Goal: Information Seeking & Learning: Find specific fact

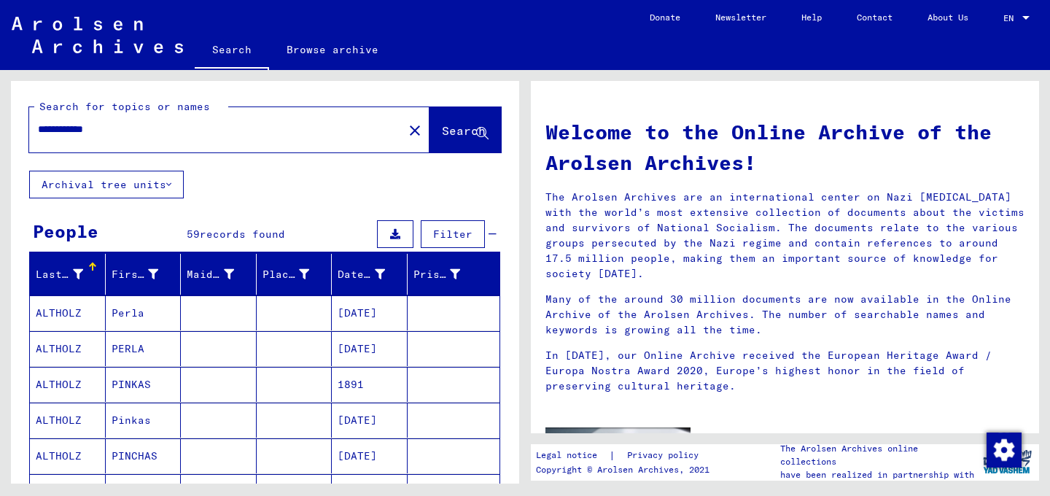
drag, startPoint x: 140, startPoint y: 128, endPoint x: 27, endPoint y: 120, distance: 113.3
click at [38, 122] on input "**********" at bounding box center [212, 129] width 348 height 15
type input "**********"
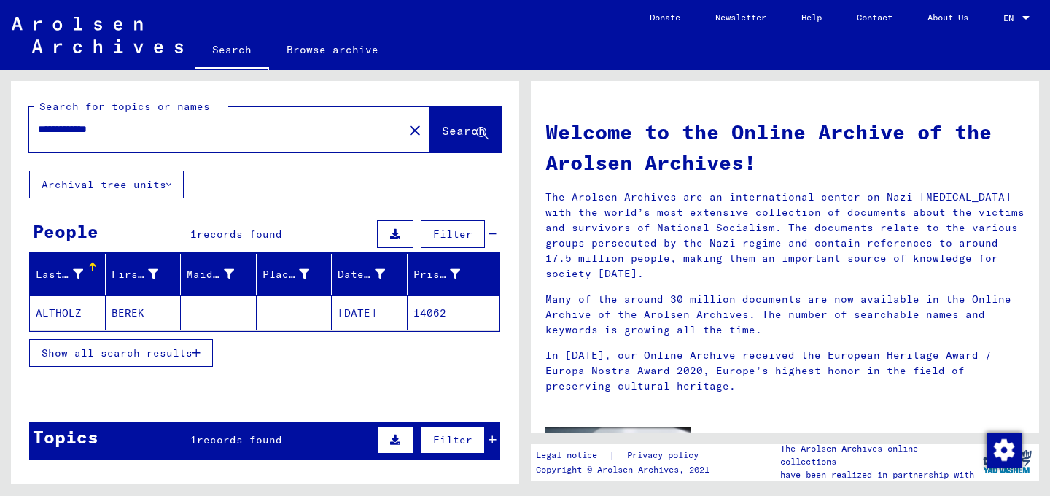
click at [139, 310] on mat-cell "BEREK" at bounding box center [144, 312] width 76 height 35
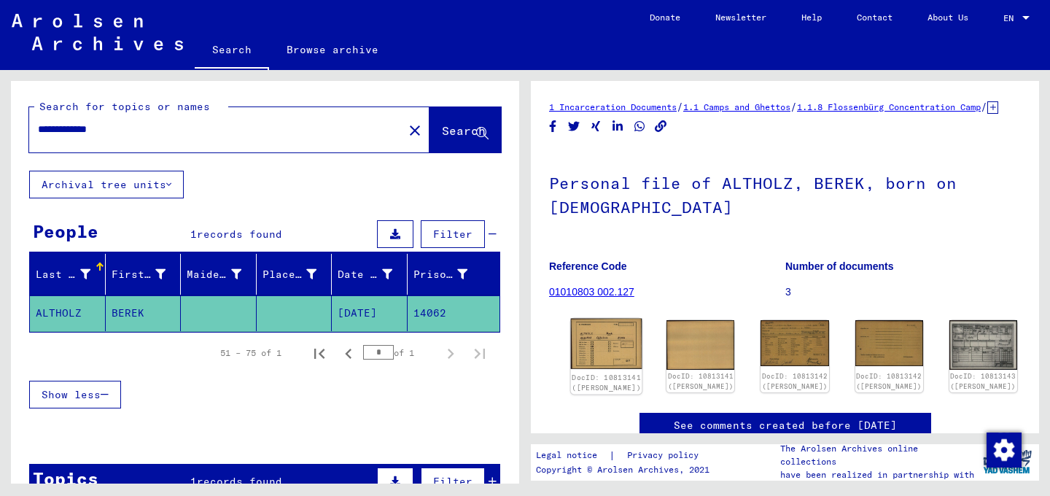
click at [594, 356] on img at bounding box center [606, 344] width 71 height 50
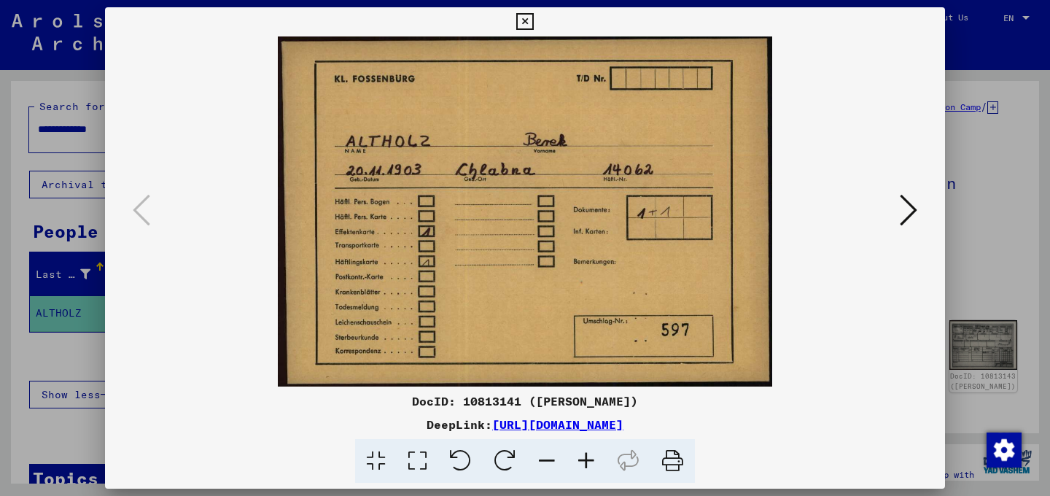
click at [904, 212] on icon at bounding box center [909, 210] width 18 height 35
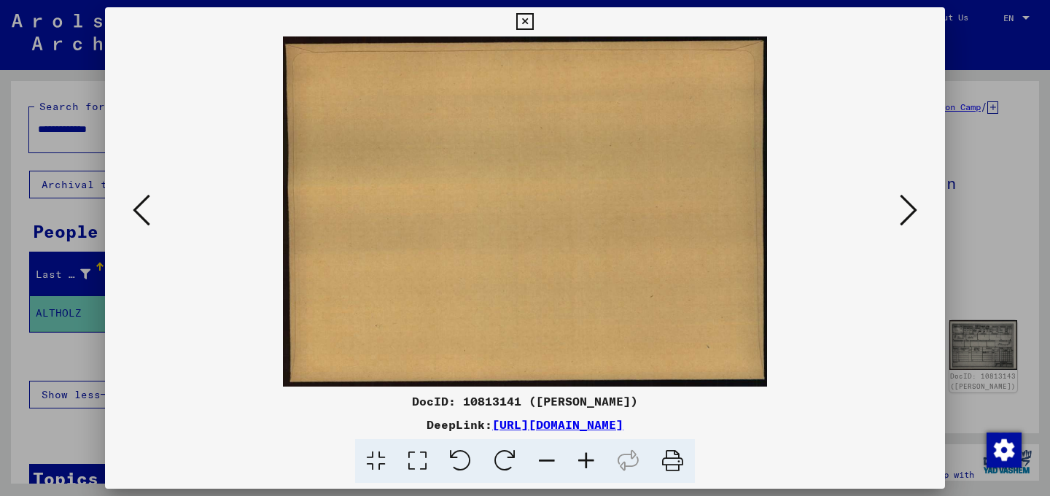
click at [913, 211] on icon at bounding box center [909, 210] width 18 height 35
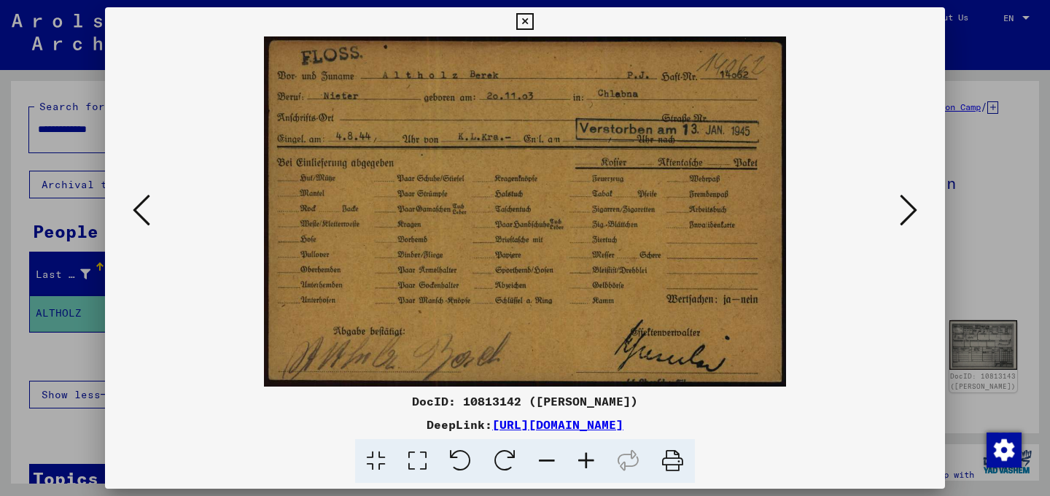
click at [913, 211] on icon at bounding box center [909, 210] width 18 height 35
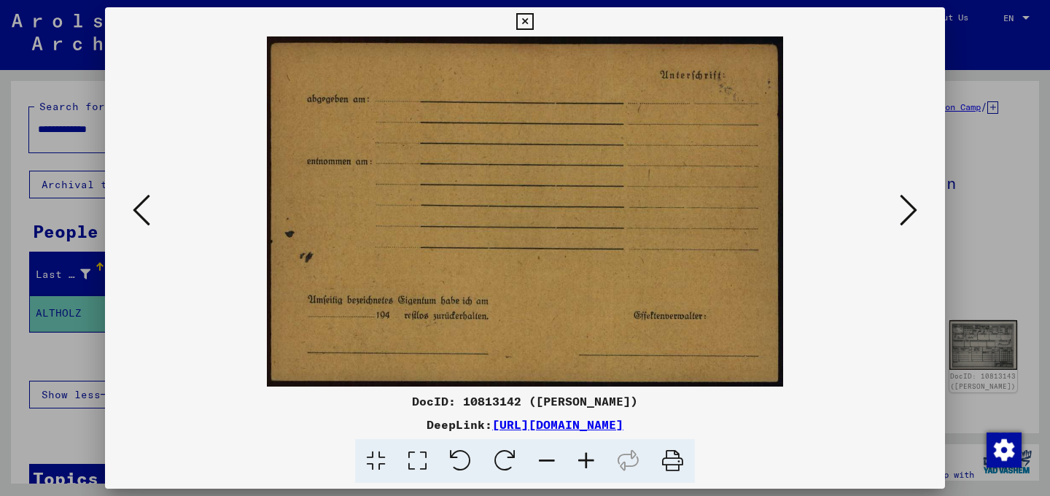
click at [913, 211] on icon at bounding box center [909, 210] width 18 height 35
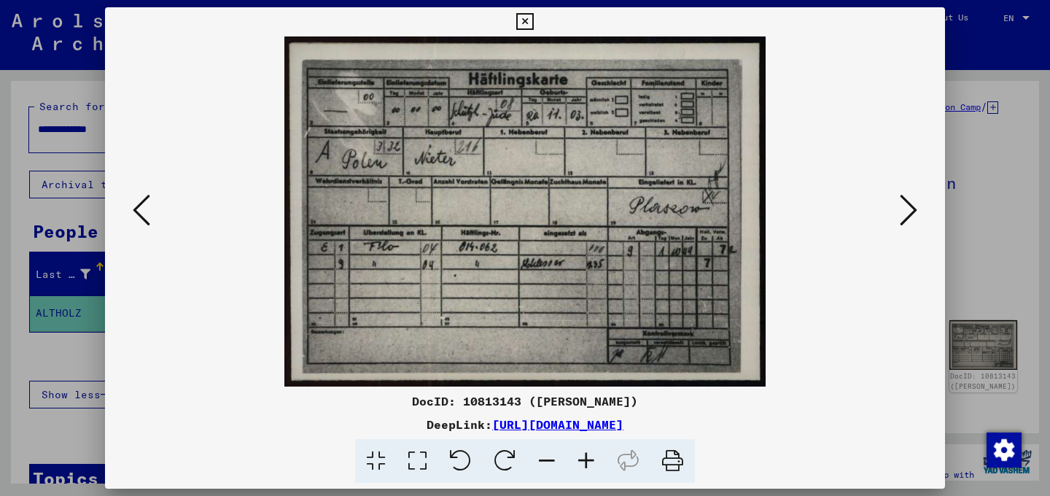
click at [913, 211] on icon at bounding box center [909, 210] width 18 height 35
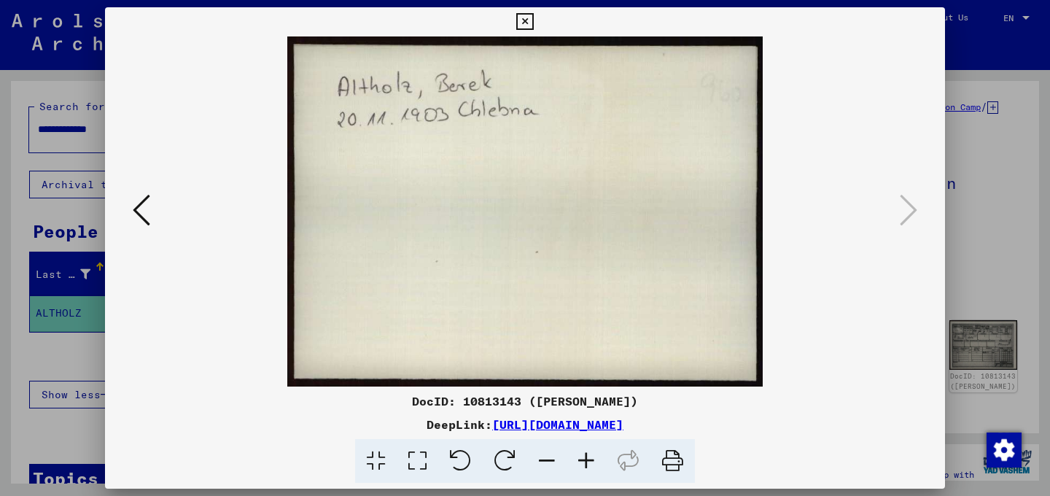
drag, startPoint x: 939, startPoint y: 21, endPoint x: 928, endPoint y: 28, distance: 12.8
click at [533, 21] on icon at bounding box center [524, 22] width 17 height 18
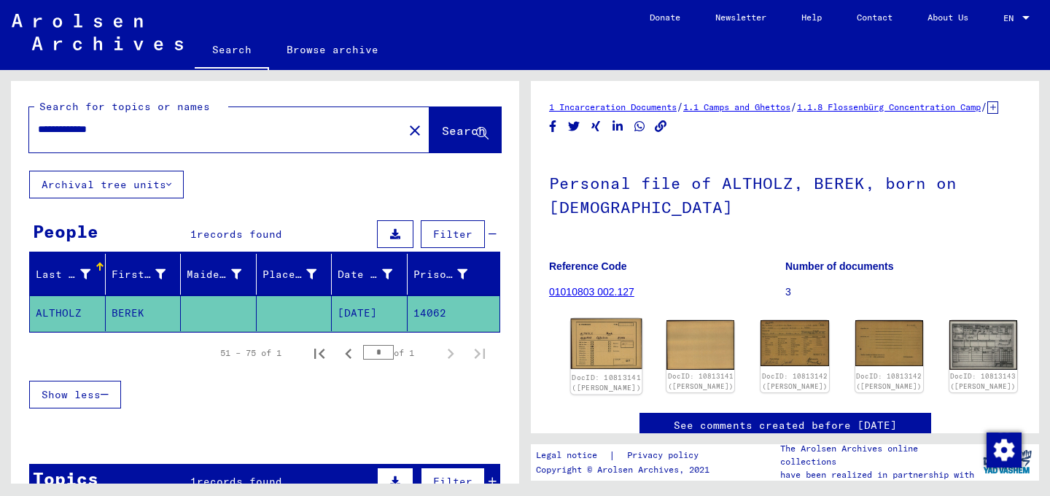
click at [597, 353] on img at bounding box center [606, 344] width 71 height 50
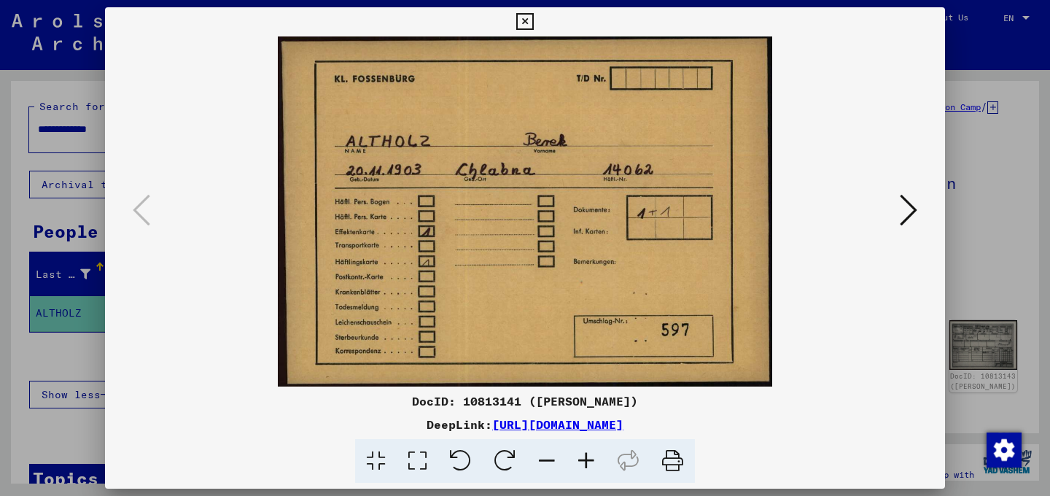
click at [917, 209] on icon at bounding box center [909, 210] width 18 height 35
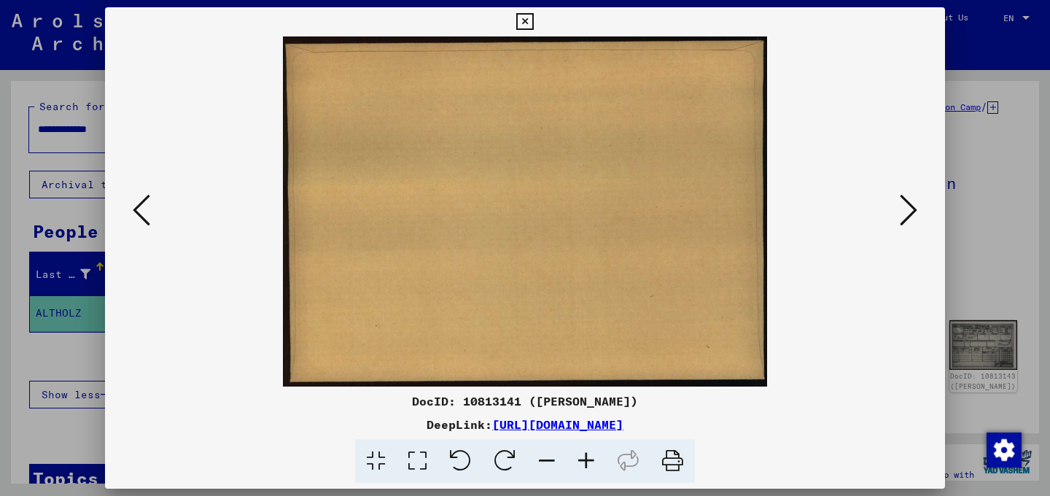
click at [917, 209] on icon at bounding box center [909, 210] width 18 height 35
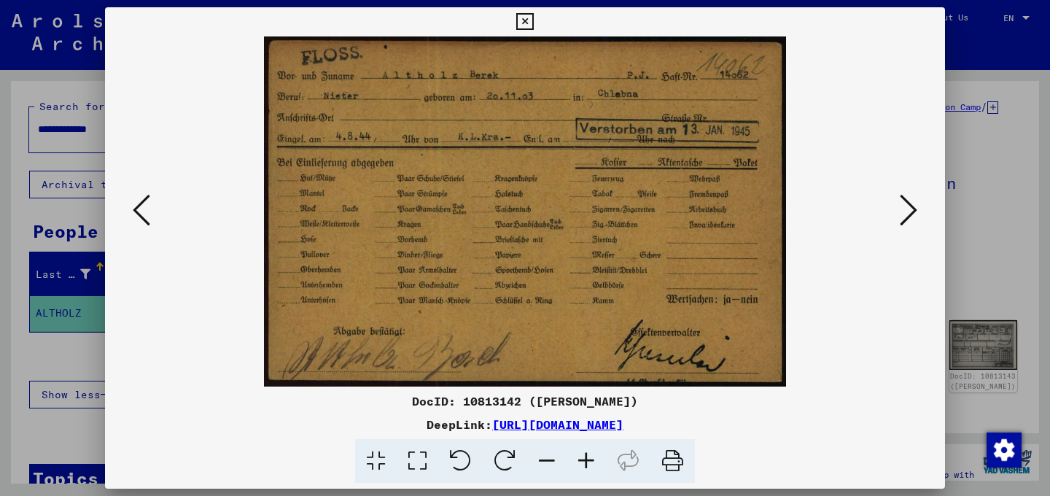
click at [917, 209] on icon at bounding box center [909, 210] width 18 height 35
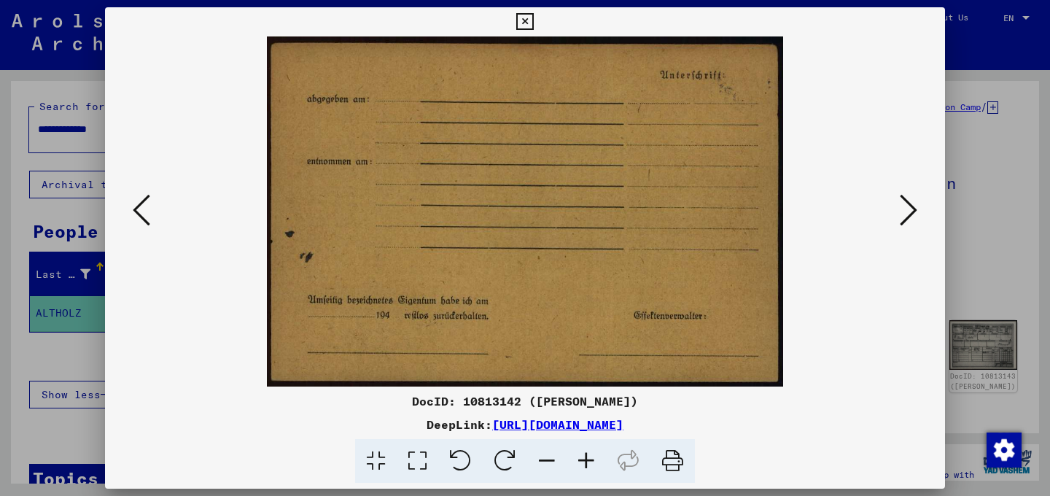
click at [917, 209] on icon at bounding box center [909, 210] width 18 height 35
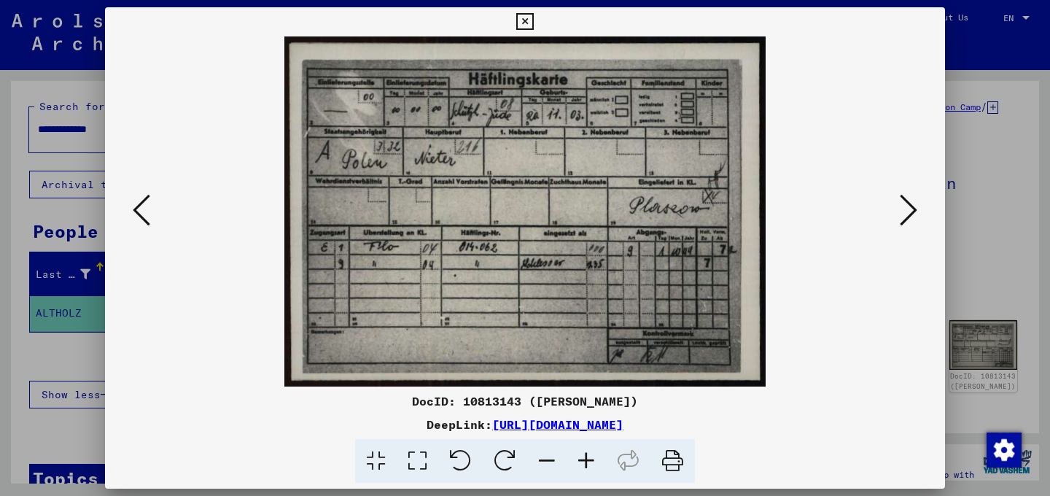
click at [917, 209] on icon at bounding box center [909, 210] width 18 height 35
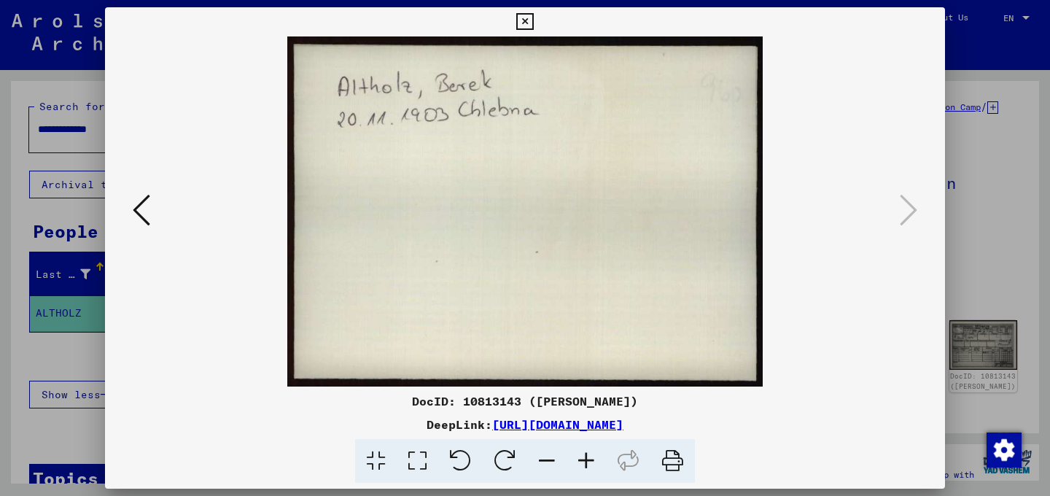
click at [533, 19] on icon at bounding box center [524, 22] width 17 height 18
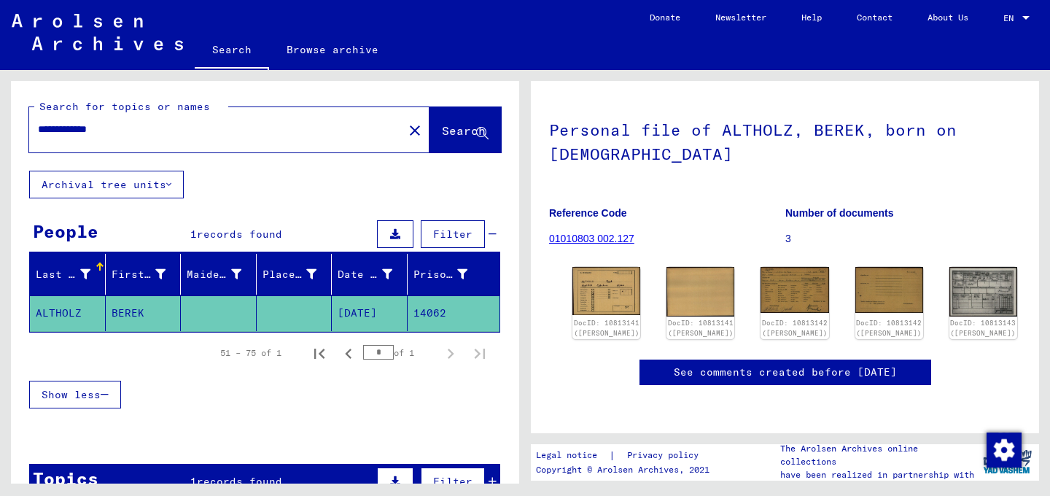
scroll to position [66, 0]
